Goal: Navigation & Orientation: Find specific page/section

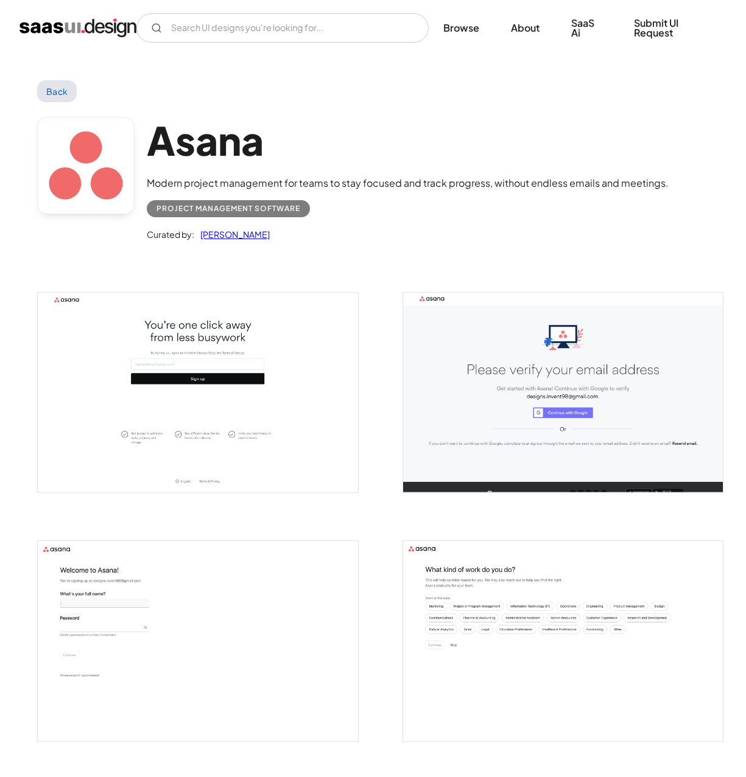
click at [561, 232] on div "Curated by: Saurabh Sharma" at bounding box center [408, 229] width 522 height 24
click at [61, 89] on link "Back" at bounding box center [57, 91] width 40 height 22
click at [73, 28] on img "home" at bounding box center [77, 27] width 117 height 19
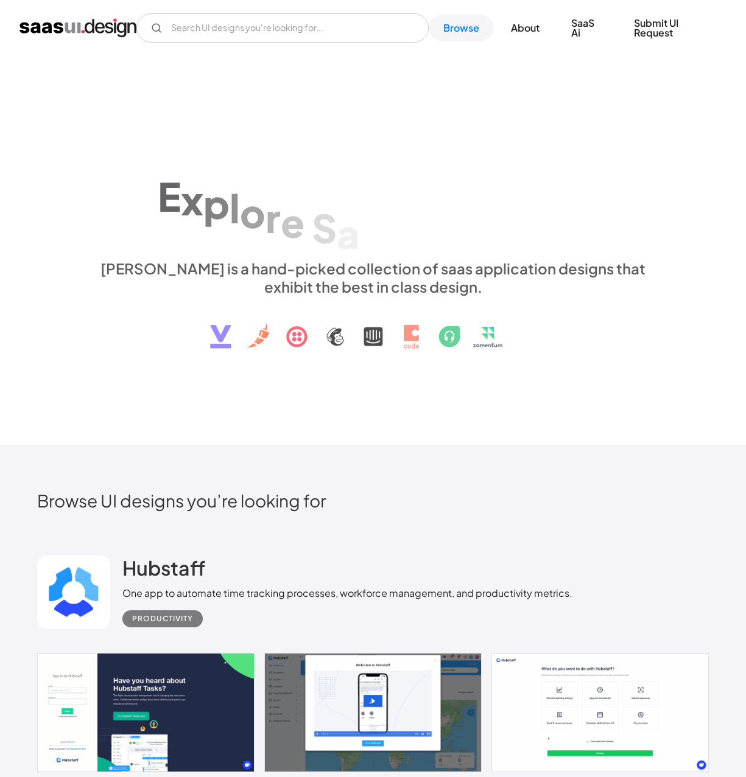
scroll to position [426, 0]
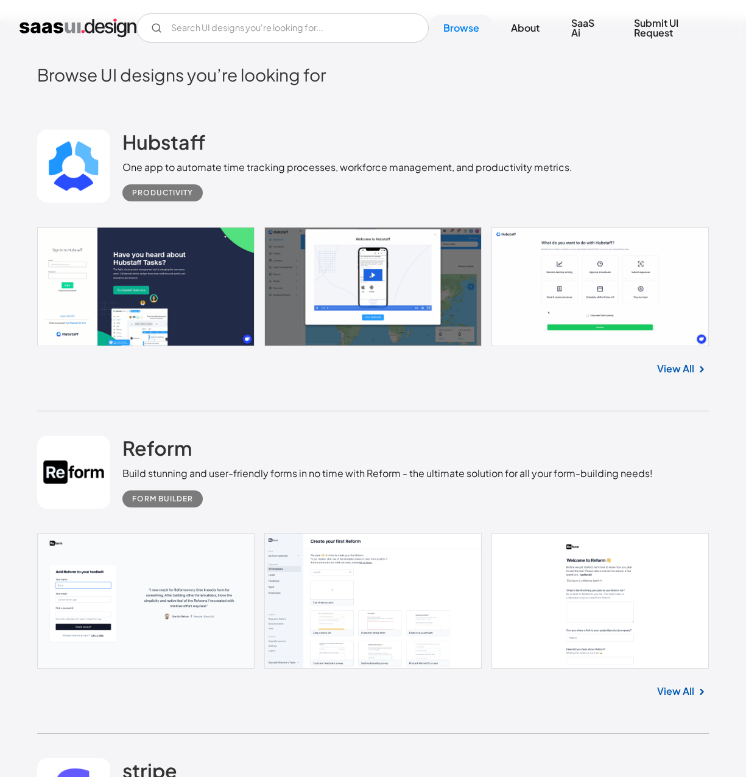
click at [387, 400] on div "Hubstaff One app to automate time tracking processes, workforce management, and…" at bounding box center [372, 258] width 671 height 306
click at [312, 408] on div "Hubstaff One app to automate time tracking processes, workforce management, and…" at bounding box center [372, 258] width 671 height 306
click at [136, 302] on link at bounding box center [372, 286] width 671 height 119
